Goal: Entertainment & Leisure: Consume media (video, audio)

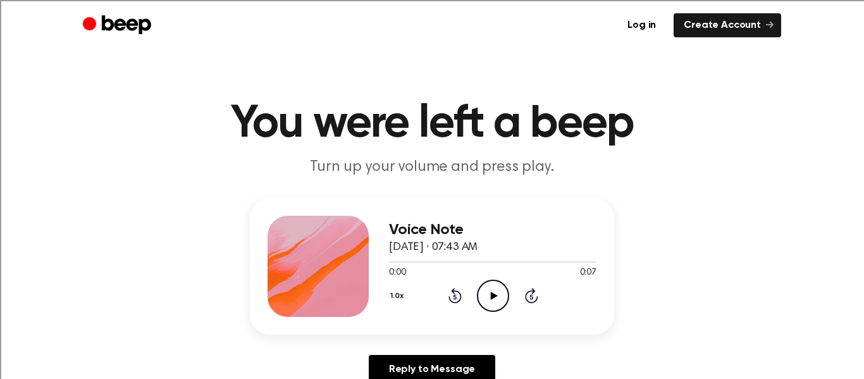
click at [488, 294] on icon "Play Audio" at bounding box center [493, 296] width 32 height 32
click at [449, 292] on icon at bounding box center [455, 295] width 13 height 15
click at [525, 301] on icon "Skip 5 seconds" at bounding box center [532, 295] width 14 height 16
click at [530, 299] on icon at bounding box center [531, 297] width 3 height 5
click at [451, 292] on div "1.0x Rewind 5 seconds Play Audio Skip 5 seconds" at bounding box center [493, 296] width 208 height 32
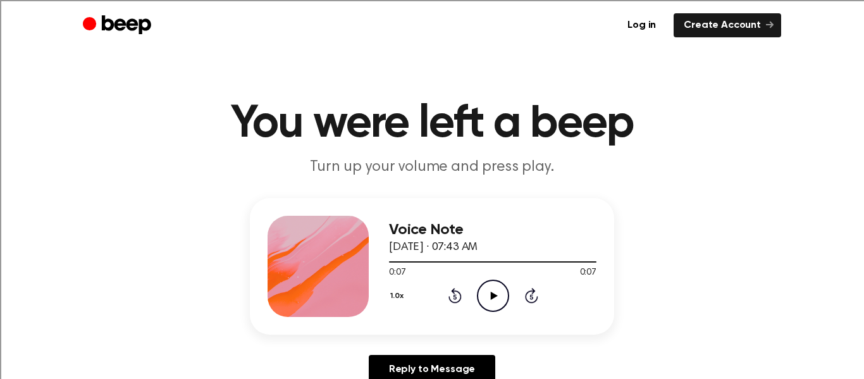
click at [448, 295] on icon "Rewind 5 seconds" at bounding box center [455, 295] width 14 height 16
click at [448, 296] on icon "Rewind 5 seconds" at bounding box center [455, 295] width 14 height 16
click at [396, 295] on button "1.0x" at bounding box center [399, 296] width 20 height 22
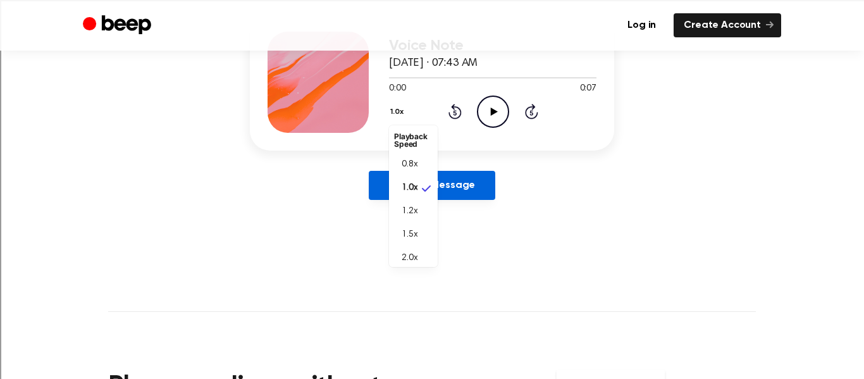
scroll to position [200, 0]
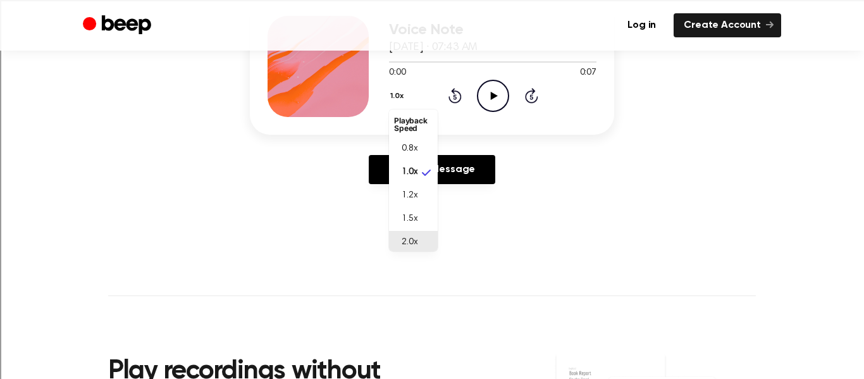
click at [402, 242] on span "2.0x" at bounding box center [410, 242] width 16 height 13
click at [490, 97] on icon at bounding box center [493, 96] width 7 height 8
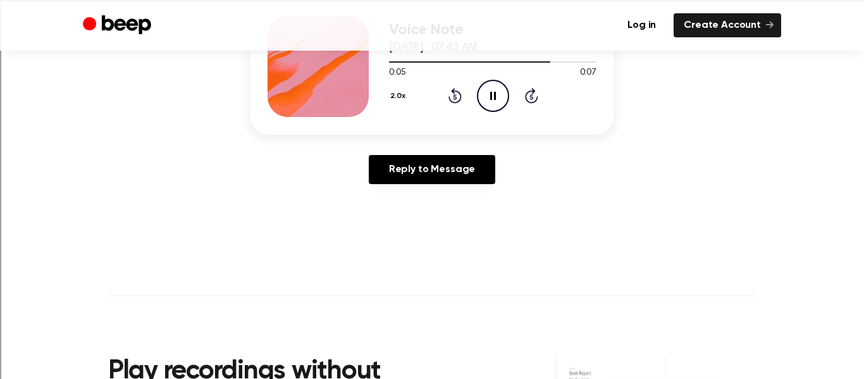
click at [390, 94] on button "2.0x" at bounding box center [400, 96] width 22 height 22
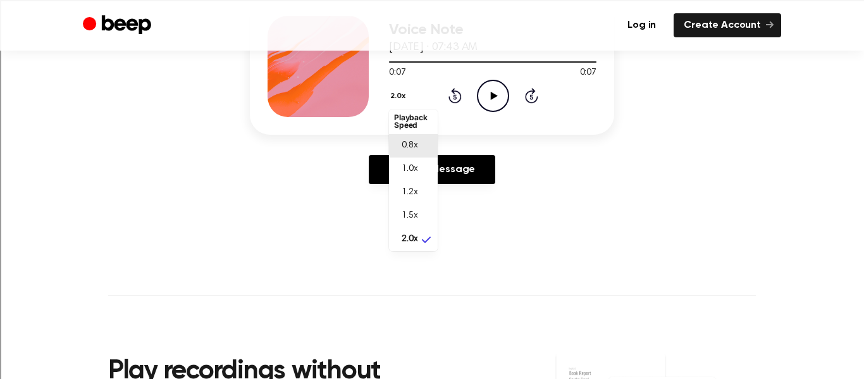
click at [402, 142] on span "0.8x" at bounding box center [410, 145] width 16 height 13
click at [483, 91] on icon "Play Audio" at bounding box center [493, 96] width 32 height 32
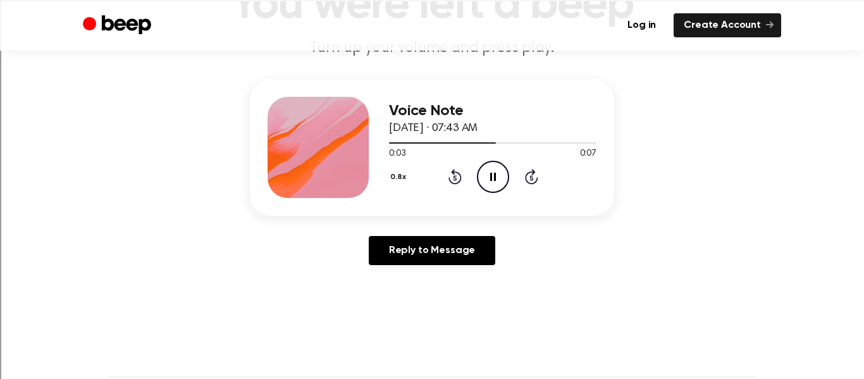
scroll to position [120, 0]
click at [389, 175] on button "0.8x" at bounding box center [400, 177] width 22 height 22
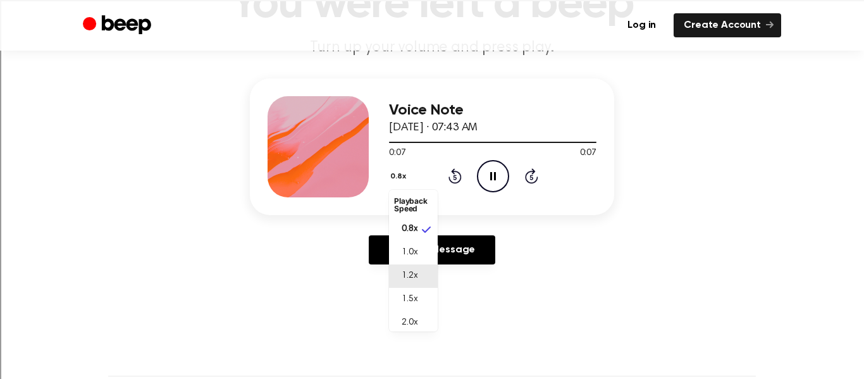
click at [411, 276] on li "1.2x" at bounding box center [413, 275] width 49 height 23
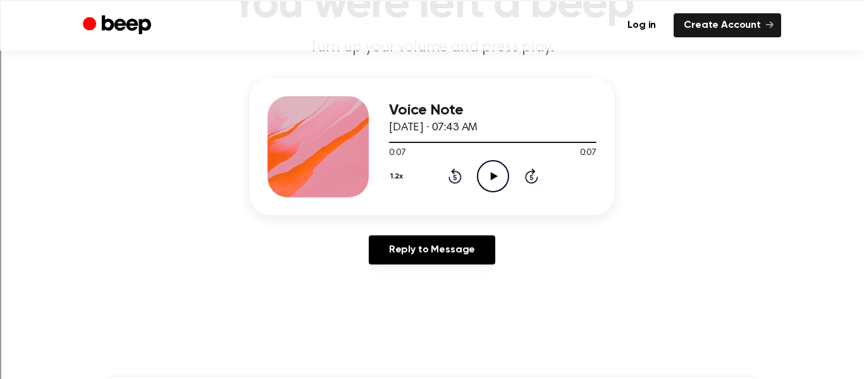
click at [494, 171] on icon "Play Audio" at bounding box center [493, 176] width 32 height 32
click at [389, 176] on button "1.2x" at bounding box center [398, 177] width 19 height 22
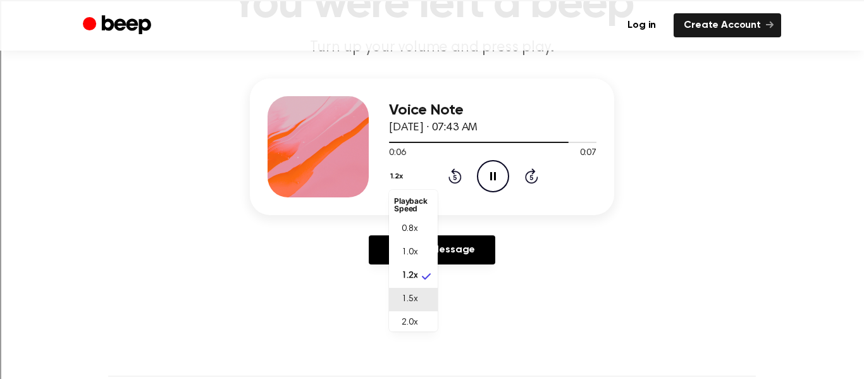
click at [412, 294] on li "1.5x" at bounding box center [413, 299] width 49 height 23
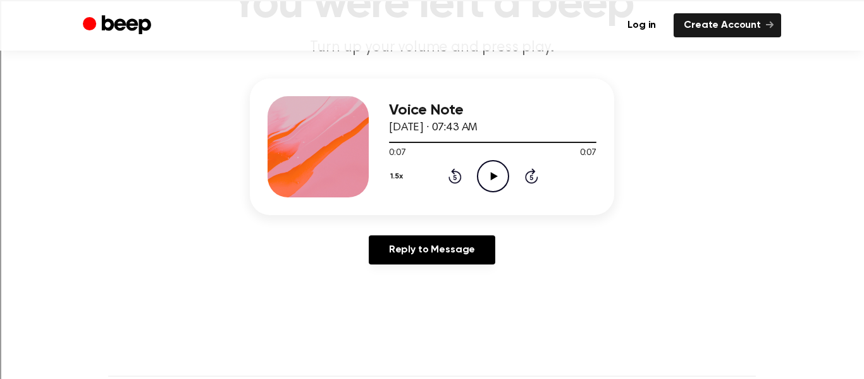
click at [491, 185] on icon "Play Audio" at bounding box center [493, 176] width 32 height 32
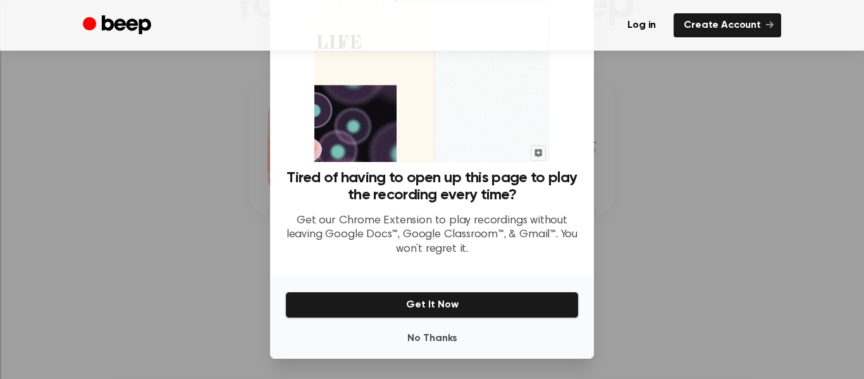
scroll to position [75, 0]
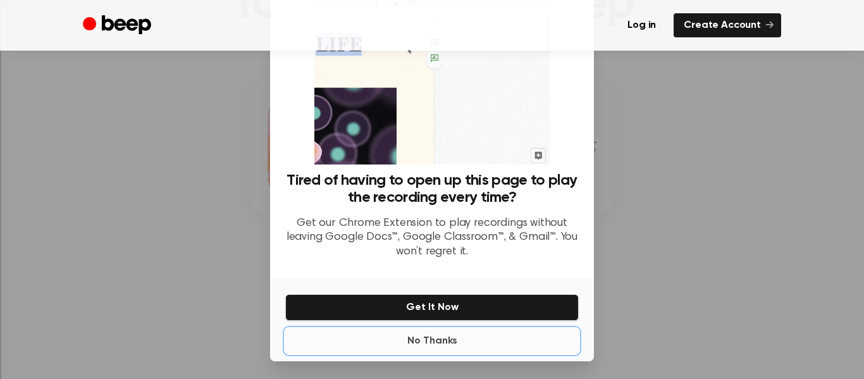
click at [511, 342] on button "No Thanks" at bounding box center [432, 340] width 294 height 25
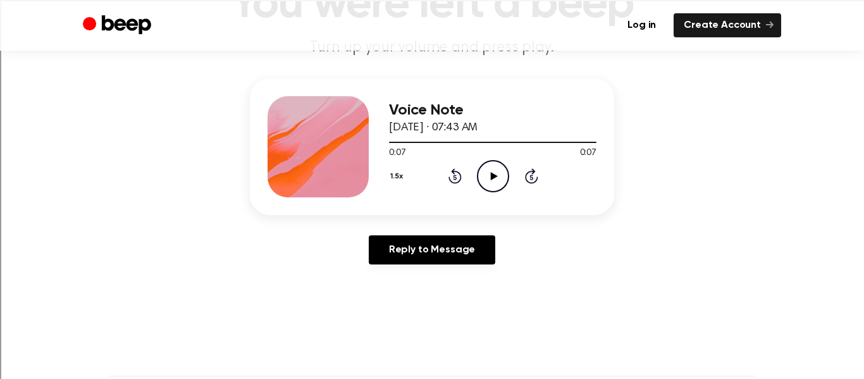
click at [491, 180] on icon "Play Audio" at bounding box center [493, 176] width 32 height 32
click at [392, 171] on button "1.5x" at bounding box center [398, 177] width 19 height 22
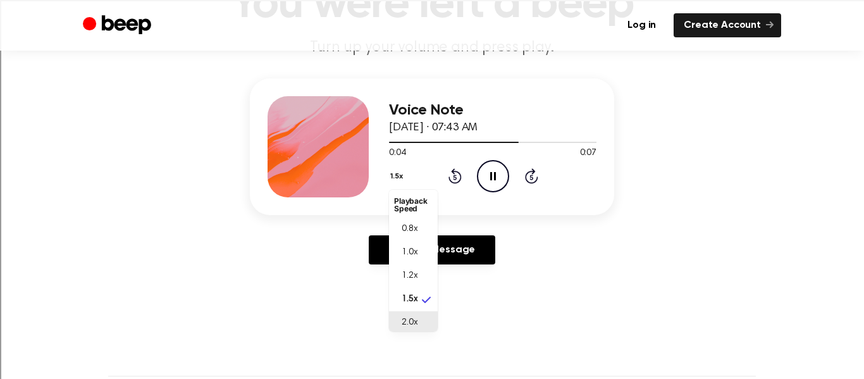
click at [405, 323] on span "2.0x" at bounding box center [410, 322] width 16 height 13
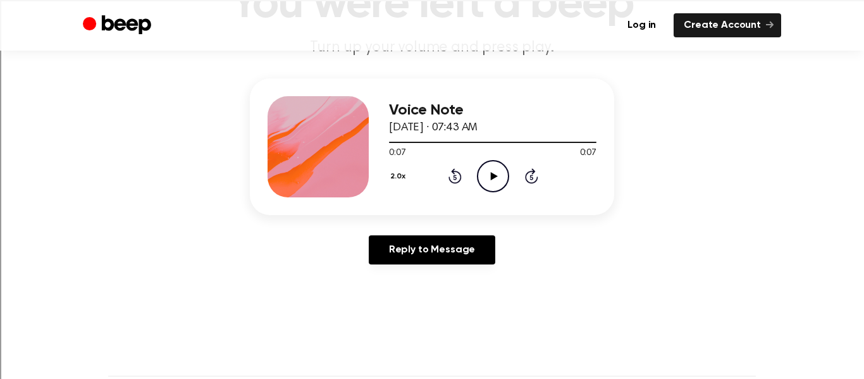
click at [487, 176] on icon "Play Audio" at bounding box center [493, 176] width 32 height 32
click at [389, 175] on button "2.0x" at bounding box center [400, 177] width 22 height 22
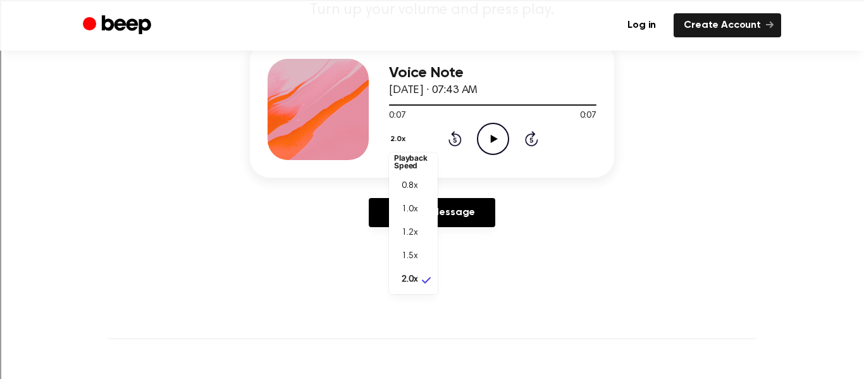
scroll to position [156, 0]
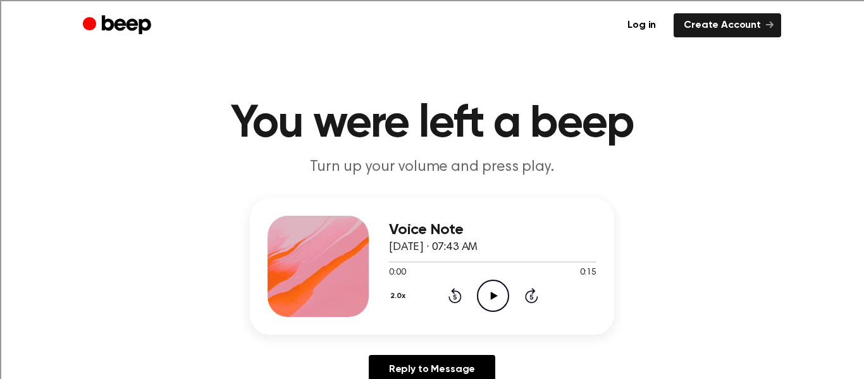
click at [477, 292] on icon "Play Audio" at bounding box center [493, 296] width 32 height 32
click at [394, 292] on button "2.0x" at bounding box center [400, 296] width 22 height 22
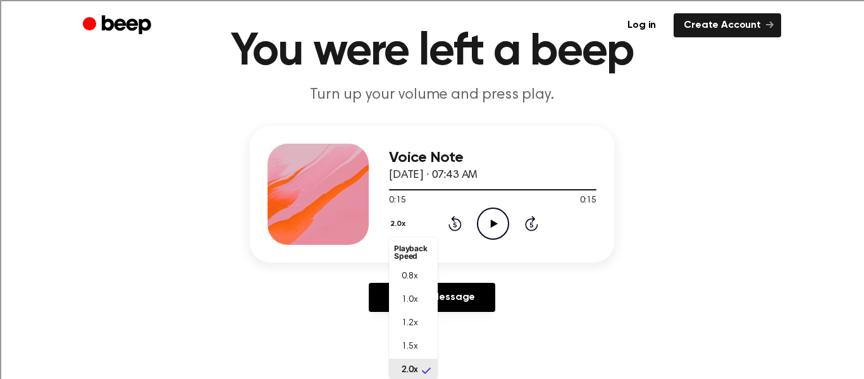
scroll to position [3, 0]
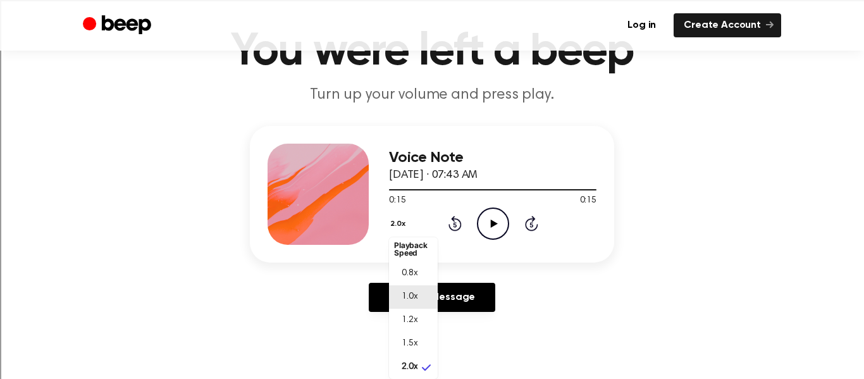
click at [402, 295] on span "1.0x" at bounding box center [410, 296] width 16 height 13
click at [483, 219] on icon "Play Audio" at bounding box center [493, 224] width 32 height 32
